Goal: Task Accomplishment & Management: Manage account settings

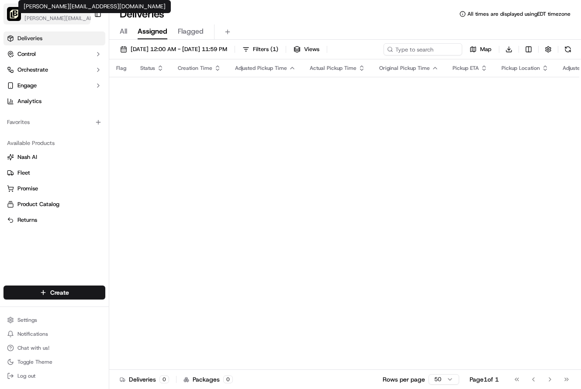
click at [65, 19] on span "[PERSON_NAME][EMAIL_ADDRESS][DOMAIN_NAME]" at bounding box center [60, 18] width 72 height 7
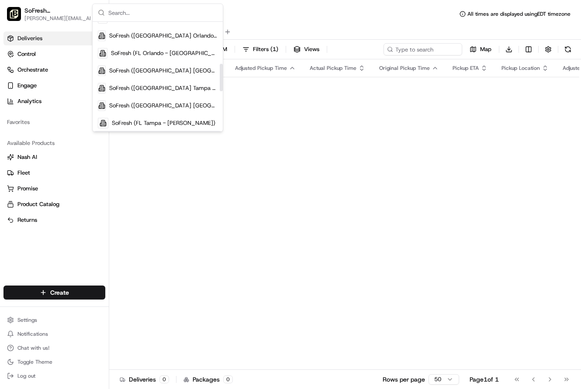
scroll to position [170, 0]
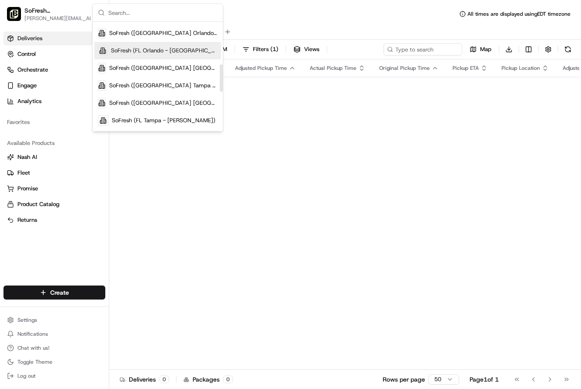
click at [162, 54] on span "SoFresh (FL Orlando - [GEOGRAPHIC_DATA])" at bounding box center [164, 51] width 107 height 8
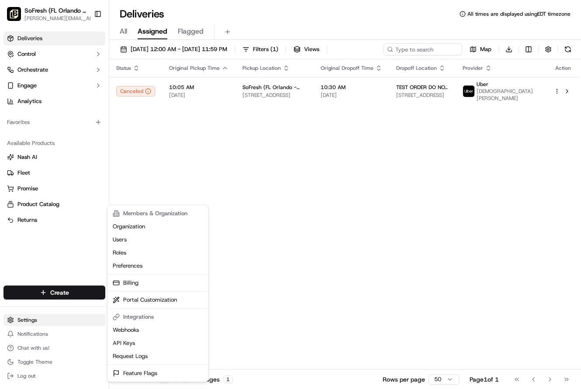
click at [32, 321] on html "SoFresh ([GEOGRAPHIC_DATA] [PERSON_NAME]) [PERSON_NAME][EMAIL_ADDRESS][DOMAIN_N…" at bounding box center [290, 194] width 581 height 389
click at [136, 287] on link "Billing" at bounding box center [157, 283] width 97 height 13
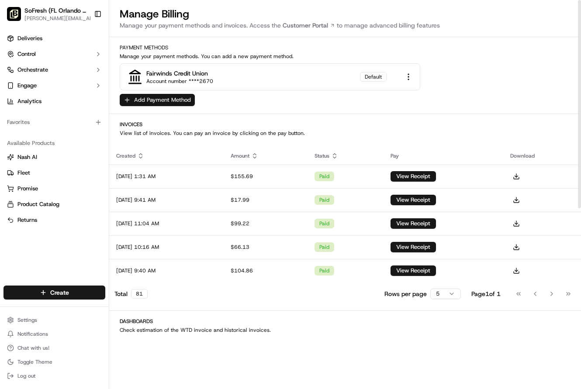
click at [180, 102] on button "Add Payment Method" at bounding box center [157, 100] width 75 height 12
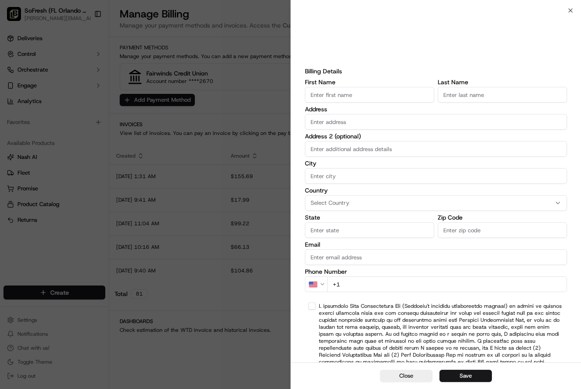
click at [340, 96] on input "First Name" at bounding box center [369, 95] width 129 height 16
type input "Rangard"
type input "Investments LLC"
click at [317, 122] on input "Address" at bounding box center [436, 122] width 262 height 16
type input "[STREET_ADDRESS]"
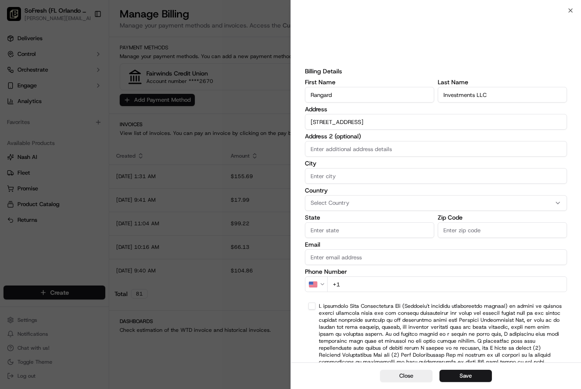
click at [318, 178] on input "City" at bounding box center [436, 176] width 262 height 16
type input "Riverview"
click at [349, 203] on span "Select Country" at bounding box center [330, 203] width 39 height 8
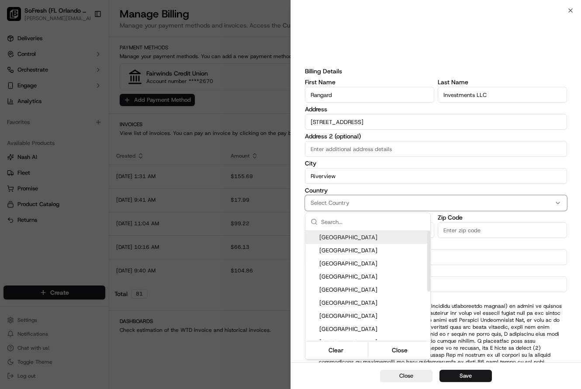
click at [350, 238] on span "[GEOGRAPHIC_DATA]" at bounding box center [374, 238] width 108 height 8
click at [374, 238] on span "[GEOGRAPHIC_DATA]" at bounding box center [374, 238] width 108 height 8
click at [343, 236] on span "[GEOGRAPHIC_DATA]" at bounding box center [374, 238] width 108 height 8
click at [438, 246] on div at bounding box center [290, 194] width 581 height 389
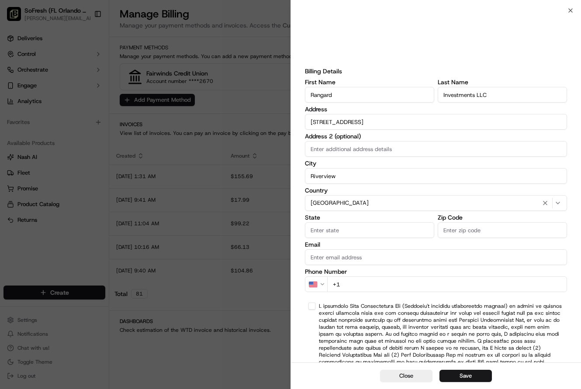
click at [349, 231] on input "State" at bounding box center [369, 231] width 129 height 16
click at [343, 233] on input "FL" at bounding box center [369, 231] width 129 height 16
type input "FL"
click at [351, 242] on label "Email" at bounding box center [436, 245] width 262 height 6
click at [351, 250] on input "Email" at bounding box center [436, 258] width 262 height 16
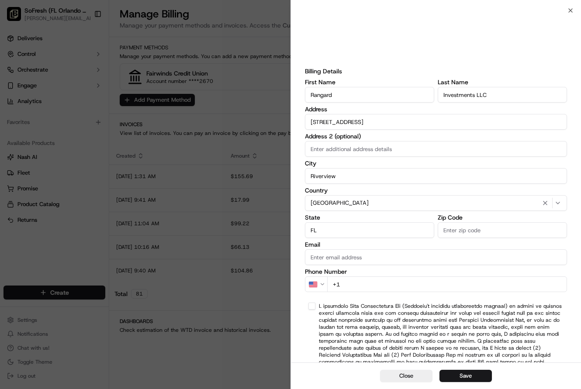
click at [462, 226] on input "Zip Code" at bounding box center [502, 231] width 129 height 16
type input "33578"
click at [412, 258] on input "Email" at bounding box center [436, 258] width 262 height 16
type input "[EMAIL_ADDRESS][DOMAIN_NAME]"
click at [445, 272] on label "Phone Number" at bounding box center [436, 272] width 262 height 6
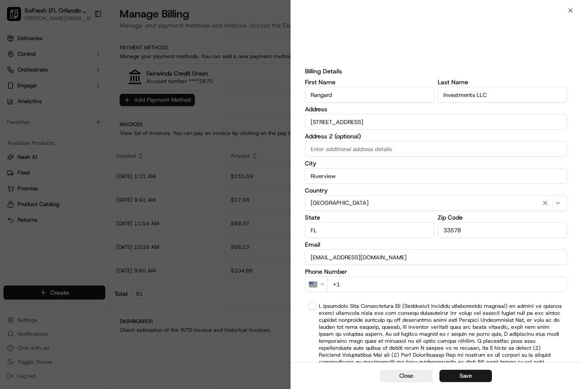
click at [384, 286] on input "+1" at bounding box center [447, 285] width 240 height 16
type input "[PHONE_NUMBER]"
click at [313, 309] on button "button" at bounding box center [312, 306] width 7 height 7
click at [457, 379] on button "Save" at bounding box center [466, 376] width 52 height 12
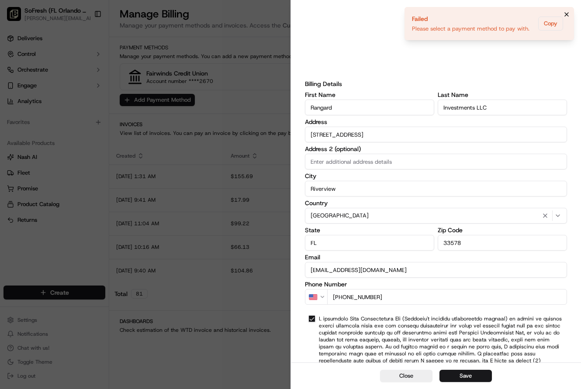
click at [568, 15] on icon "Notifications (F8)" at bounding box center [566, 14] width 7 height 7
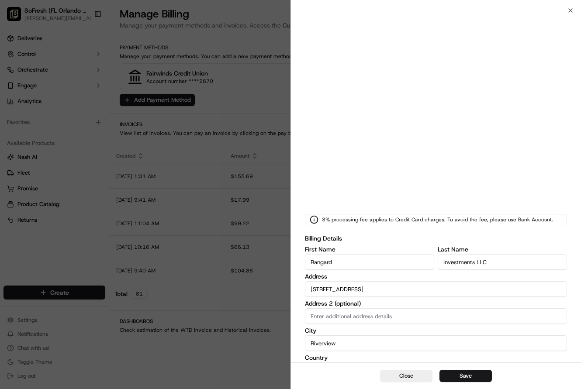
click at [404, 239] on label "Billing Details" at bounding box center [436, 238] width 262 height 9
click at [397, 261] on input "Rangard" at bounding box center [369, 262] width 129 height 16
type input "[PERSON_NAME]"
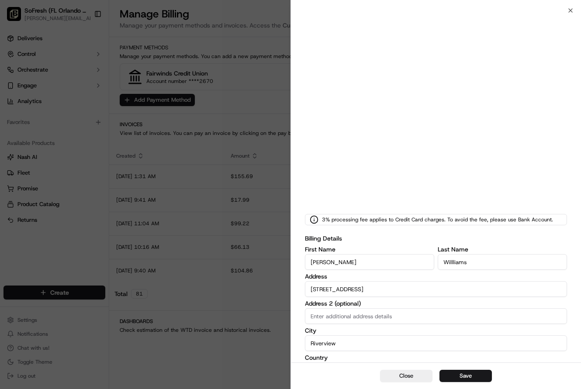
click at [452, 263] on input "Willliams" at bounding box center [502, 262] width 129 height 16
type input "[PERSON_NAME]"
click at [347, 292] on input "[STREET_ADDRESS]" at bounding box center [436, 290] width 262 height 16
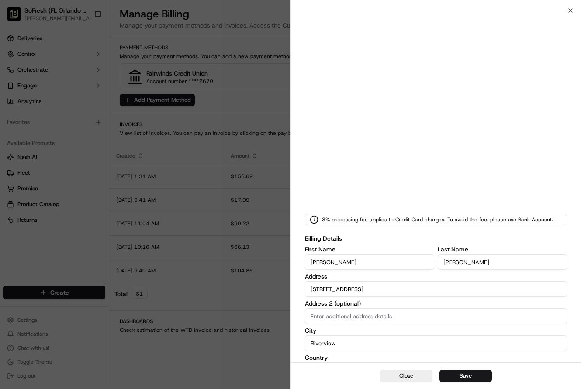
type input "[STREET_ADDRESS]"
type input "[GEOGRAPHIC_DATA]"
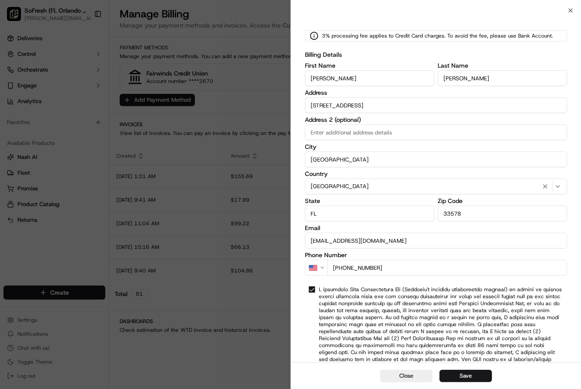
click at [471, 213] on input "33578" at bounding box center [502, 214] width 129 height 16
type input "33602"
click at [379, 244] on input "[EMAIL_ADDRESS][DOMAIN_NAME]" at bounding box center [436, 241] width 262 height 16
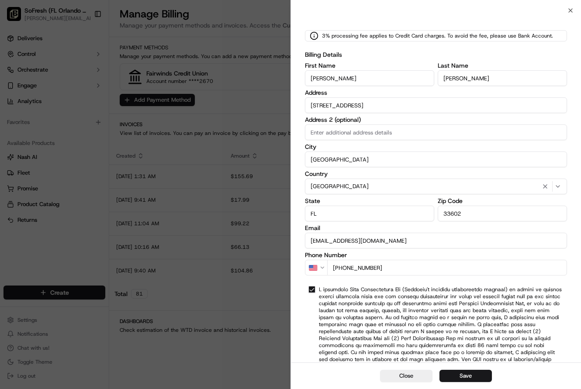
click at [379, 244] on input "[EMAIL_ADDRESS][DOMAIN_NAME]" at bounding box center [436, 241] width 262 height 16
type input "[PERSON_NAME][EMAIL_ADDRESS][DOMAIN_NAME]"
click at [449, 283] on div at bounding box center [436, 360] width 262 height 154
click at [392, 265] on input "[PHONE_NUMBER]" at bounding box center [447, 268] width 240 height 16
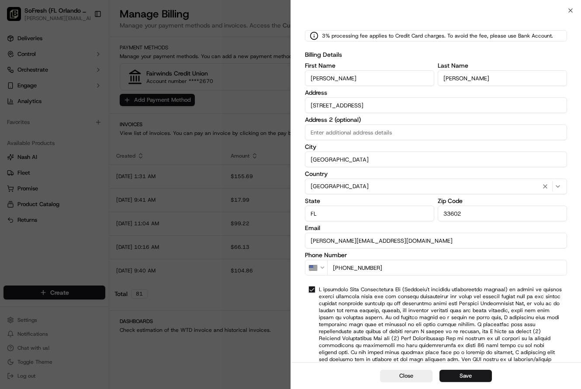
click at [392, 265] on input "[PHONE_NUMBER]" at bounding box center [447, 268] width 240 height 16
type input "+5"
select select
type input "+50"
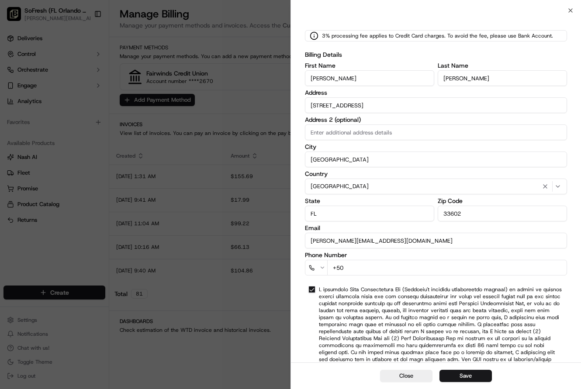
select select "GT"
type input "[PHONE_NUMBER]"
click at [466, 375] on button "Save" at bounding box center [466, 376] width 52 height 12
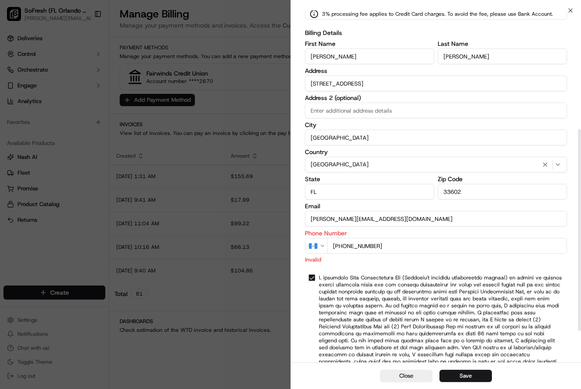
scroll to position [209, 0]
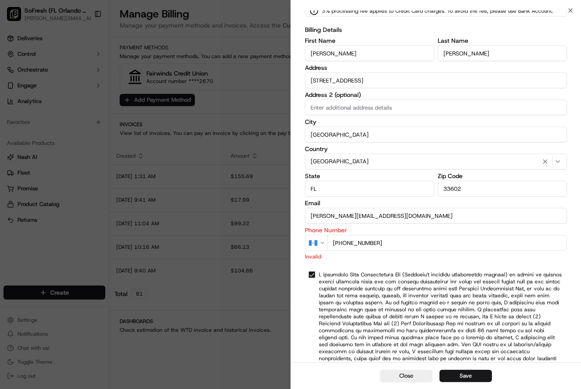
click at [337, 244] on input "[PHONE_NUMBER]" at bounding box center [447, 243] width 240 height 16
select select "US"
type input "[PHONE_NUMBER]"
click at [468, 377] on button "Save" at bounding box center [466, 376] width 52 height 12
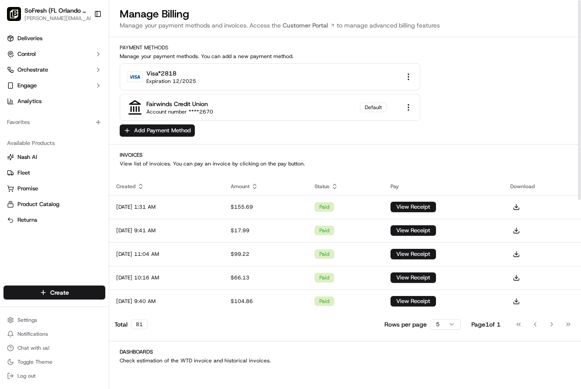
click at [410, 107] on html "SoFresh (FL Orlando - Longwood) angela@lovesofresh.com Toggle Sidebar Deliverie…" at bounding box center [290, 194] width 581 height 389
click at [408, 125] on div "Remove" at bounding box center [409, 122] width 52 height 13
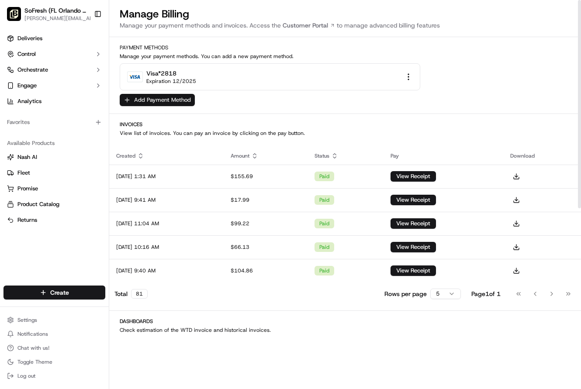
click at [170, 100] on button "Add Payment Method" at bounding box center [157, 100] width 75 height 12
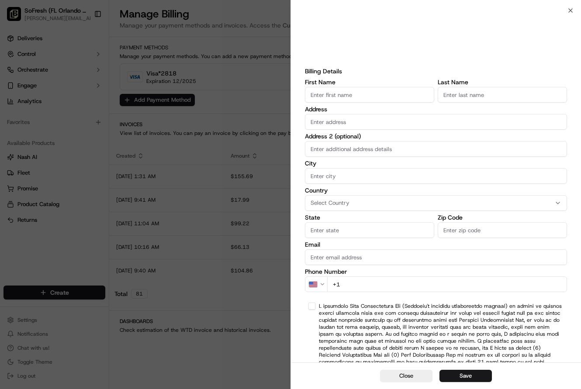
click at [570, 12] on div "Billing Details First Name Last Name Address Address 2 (optional) City Country …" at bounding box center [436, 236] width 290 height 452
click at [574, 11] on div "Billing Details First Name Last Name Address Address 2 (optional) City Country …" at bounding box center [436, 236] width 290 height 452
click at [569, 70] on div "Billing Details First Name Last Name Address Address 2 (optional) City Country …" at bounding box center [436, 236] width 290 height 452
click at [410, 378] on button "Close" at bounding box center [406, 376] width 52 height 12
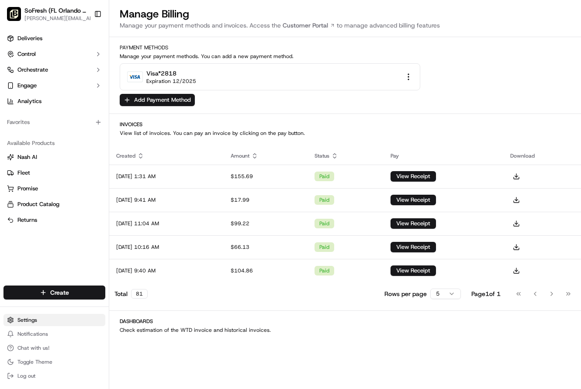
click at [46, 322] on html "SoFresh (FL Orlando - Longwood) angela@lovesofresh.com Toggle Sidebar Deliverie…" at bounding box center [290, 194] width 581 height 389
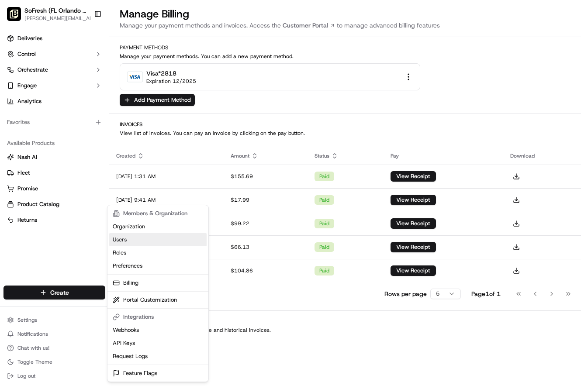
click at [129, 242] on link "Users" at bounding box center [157, 239] width 97 height 13
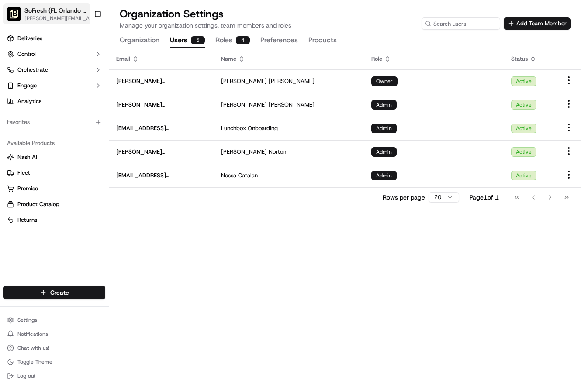
click at [37, 17] on span "[PERSON_NAME][EMAIL_ADDRESS][DOMAIN_NAME]" at bounding box center [60, 18] width 72 height 7
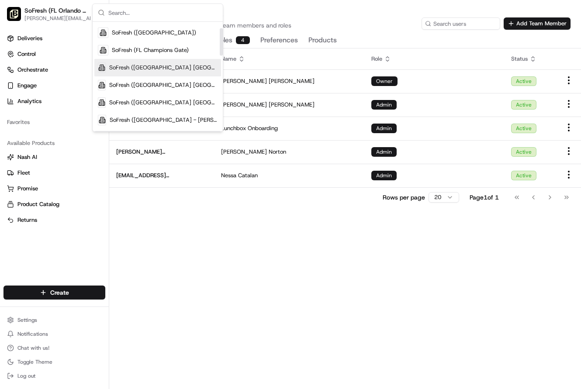
scroll to position [25, 0]
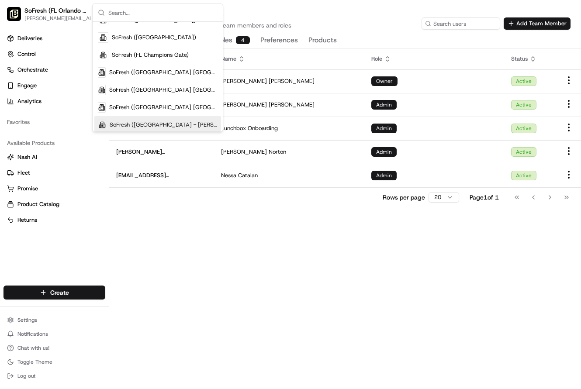
click at [182, 239] on div "Email Name Role Status john@lovesofresh.com John Williams Owner Active angela@l…" at bounding box center [345, 219] width 472 height 341
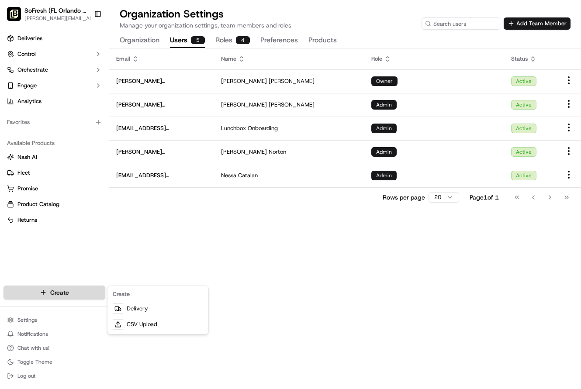
click at [55, 294] on html "SoFresh (FL Orlando - Longwood) angela@lovesofresh.com Toggle Sidebar Deliverie…" at bounding box center [290, 194] width 581 height 389
click at [181, 240] on html "SoFresh (FL Orlando - Longwood) angela@lovesofresh.com Toggle Sidebar Deliverie…" at bounding box center [290, 194] width 581 height 389
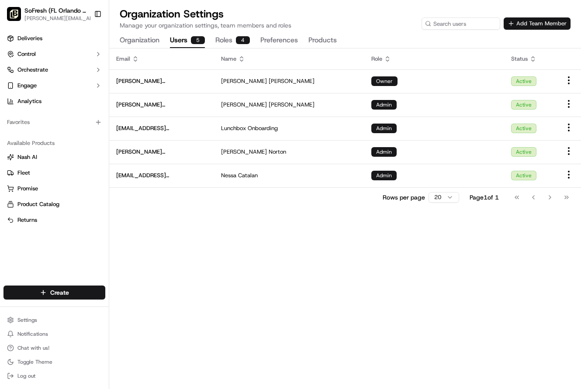
click at [520, 20] on button "Add Team Member" at bounding box center [537, 23] width 67 height 12
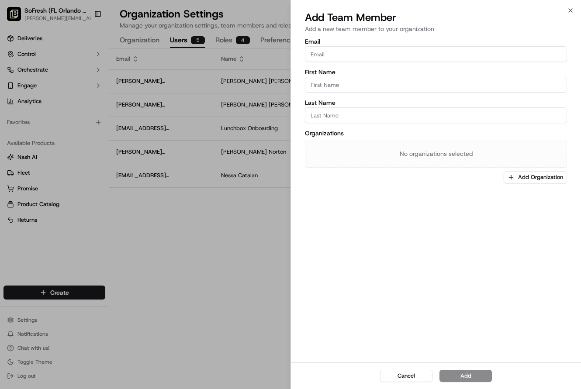
click at [332, 52] on input "Email" at bounding box center [436, 54] width 262 height 16
type input "[EMAIL_ADDRESS][DOMAIN_NAME]"
click at [318, 82] on input "First Name" at bounding box center [436, 85] width 262 height 16
type input "Behrang"
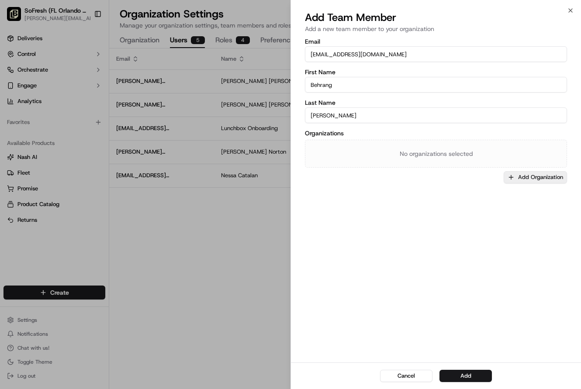
type input "Moayer"
click at [523, 178] on button "Add Organization" at bounding box center [535, 177] width 63 height 12
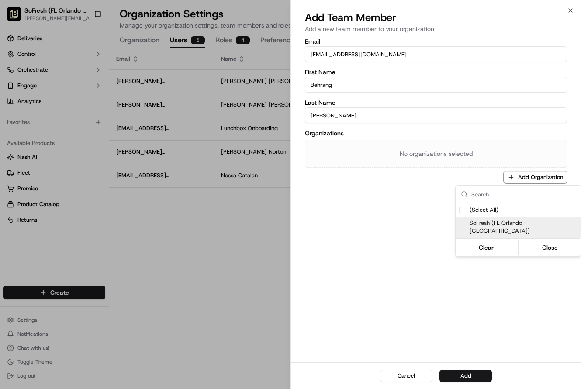
click at [498, 225] on span "SoFresh (FL Orlando - [GEOGRAPHIC_DATA])" at bounding box center [524, 227] width 108 height 16
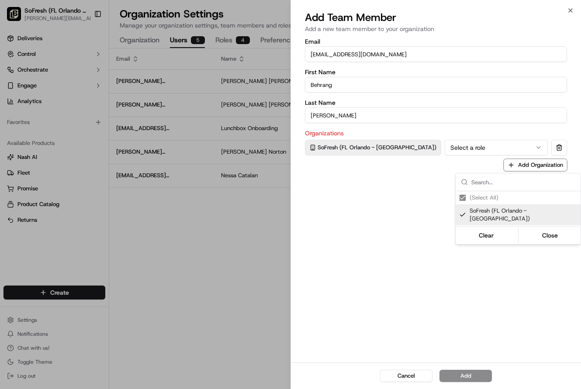
click at [488, 150] on div at bounding box center [290, 194] width 581 height 389
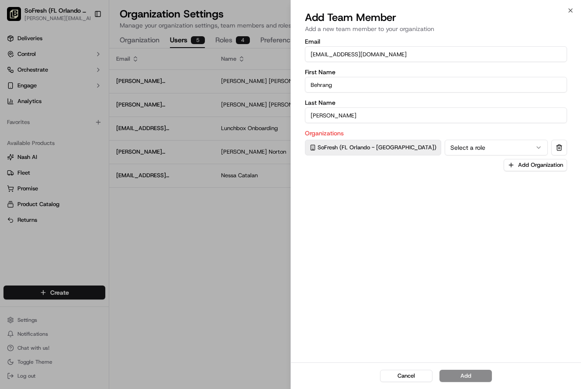
click at [533, 146] on button "Select a role" at bounding box center [496, 148] width 103 height 16
click at [537, 167] on button "Add Organization" at bounding box center [535, 165] width 63 height 12
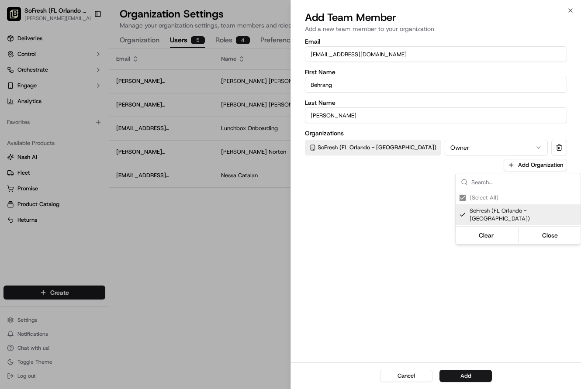
click at [407, 250] on div at bounding box center [290, 194] width 581 height 389
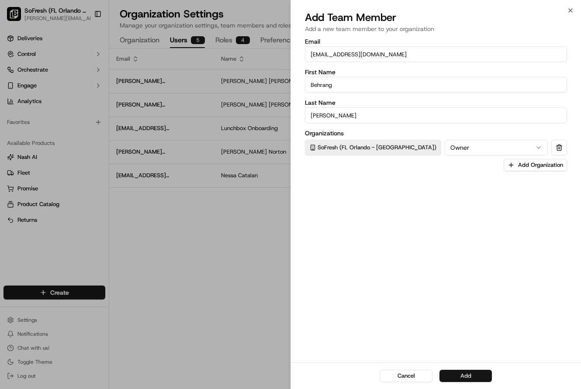
click at [464, 377] on button "Add" at bounding box center [466, 376] width 52 height 12
click at [485, 148] on button "Owner" at bounding box center [496, 148] width 103 height 16
click at [526, 163] on button "Add Organization" at bounding box center [535, 165] width 63 height 12
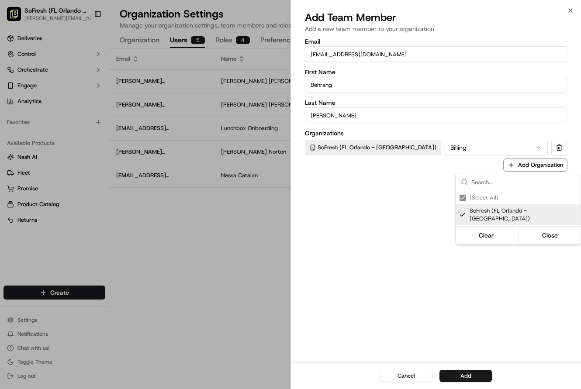
click at [470, 297] on div at bounding box center [290, 194] width 581 height 389
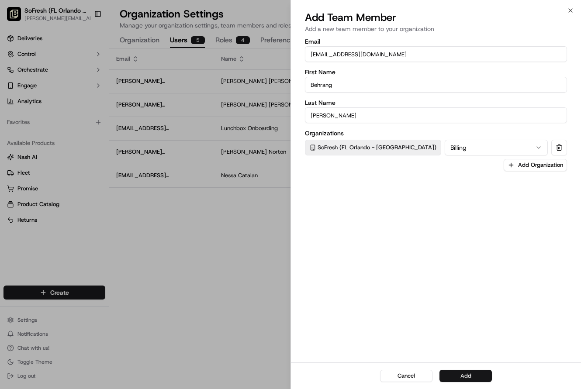
click at [463, 377] on button "Add" at bounding box center [466, 376] width 52 height 12
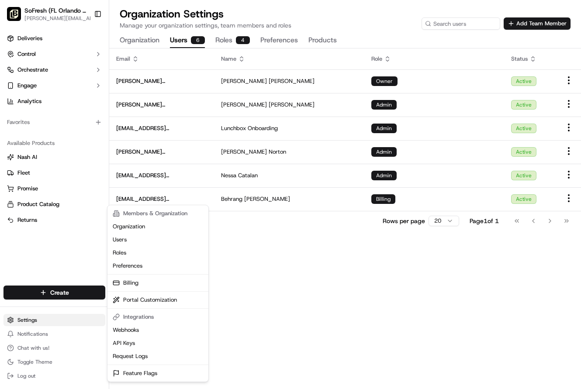
click at [34, 319] on html "SoFresh (FL Orlando - Longwood) angela@lovesofresh.com Toggle Sidebar Deliverie…" at bounding box center [290, 194] width 581 height 389
click at [316, 280] on html "SoFresh (FL Orlando - Longwood) angela@lovesofresh.com Toggle Sidebar Deliverie…" at bounding box center [290, 194] width 581 height 389
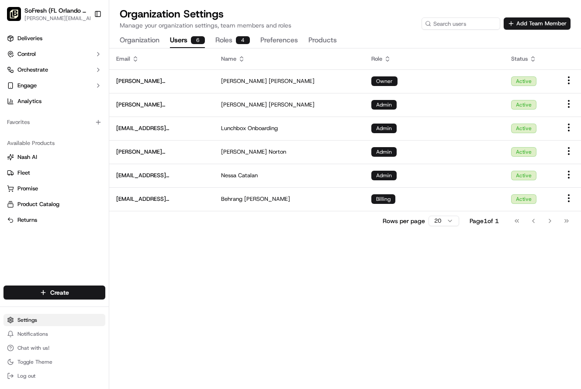
click at [28, 320] on html "SoFresh (FL Orlando - Longwood) angela@lovesofresh.com Toggle Sidebar Deliverie…" at bounding box center [290, 194] width 581 height 389
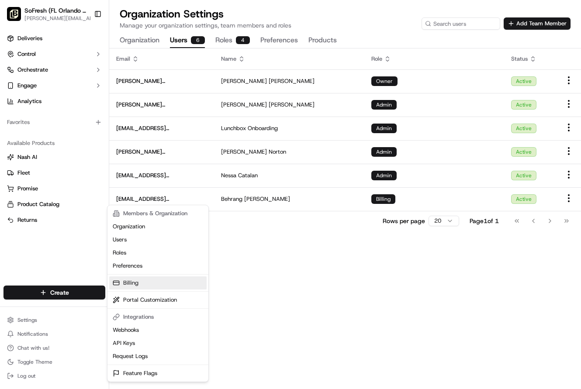
click at [131, 282] on link "Billing" at bounding box center [157, 283] width 97 height 13
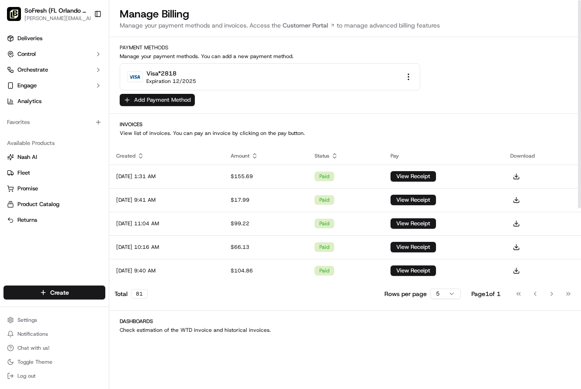
click at [159, 99] on button "Add Payment Method" at bounding box center [157, 100] width 75 height 12
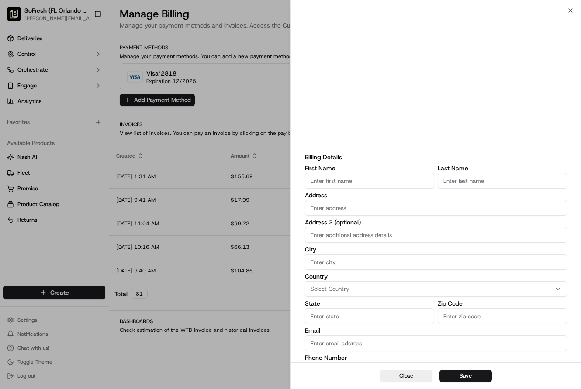
click at [32, 321] on div at bounding box center [290, 194] width 581 height 389
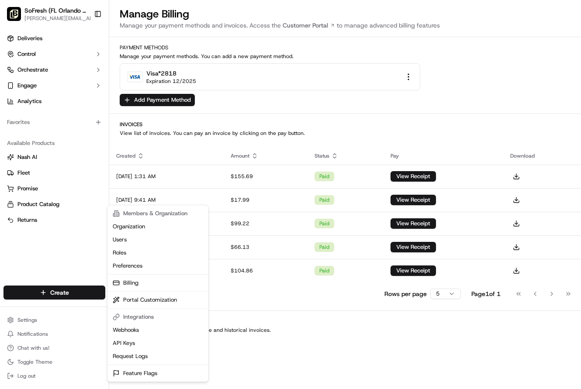
click at [32, 321] on html "SoFresh (FL Orlando - Longwood) angela@lovesofresh.com Toggle Sidebar Deliverie…" at bounding box center [290, 194] width 581 height 389
click at [172, 100] on html "SoFresh (FL Orlando - Longwood) angela@lovesofresh.com Toggle Sidebar Deliverie…" at bounding box center [290, 194] width 581 height 389
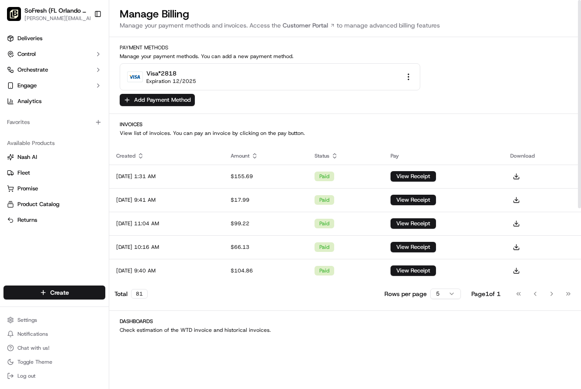
click at [172, 100] on button "Add Payment Method" at bounding box center [157, 100] width 75 height 12
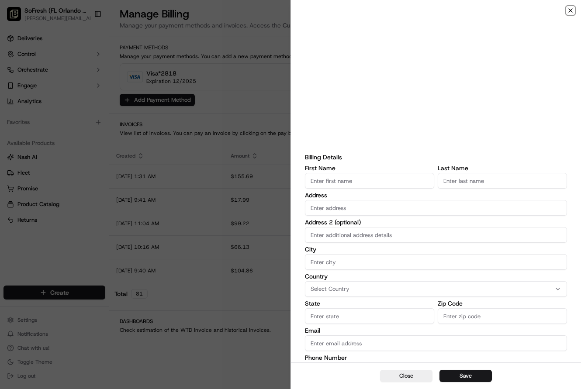
click at [572, 10] on icon "button" at bounding box center [570, 10] width 7 height 7
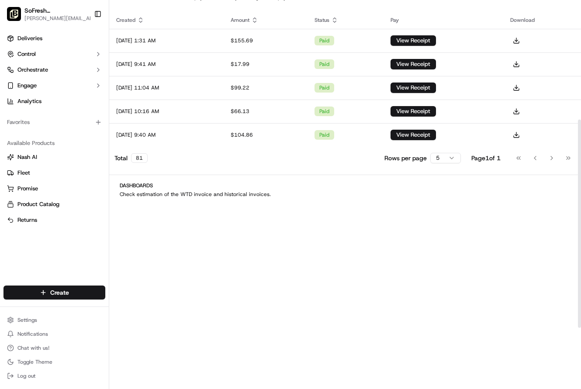
scroll to position [302, 0]
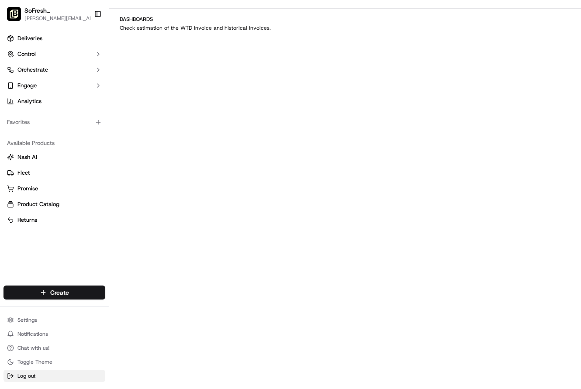
click at [31, 375] on span "Log out" at bounding box center [26, 376] width 18 height 7
